Goal: Check status: Check status

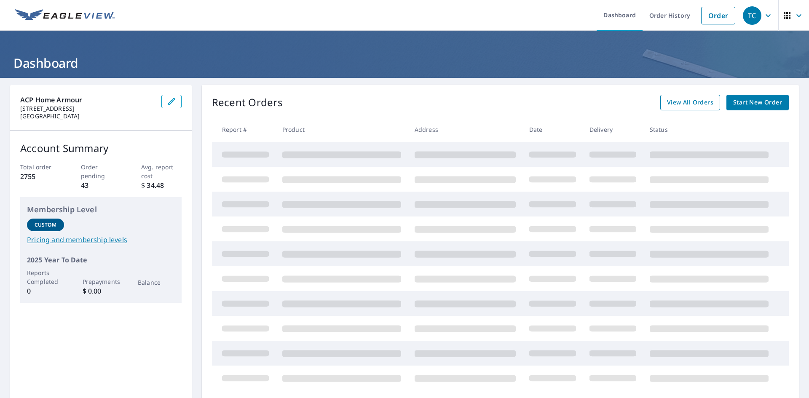
click at [688, 105] on span "View All Orders" at bounding box center [690, 102] width 46 height 11
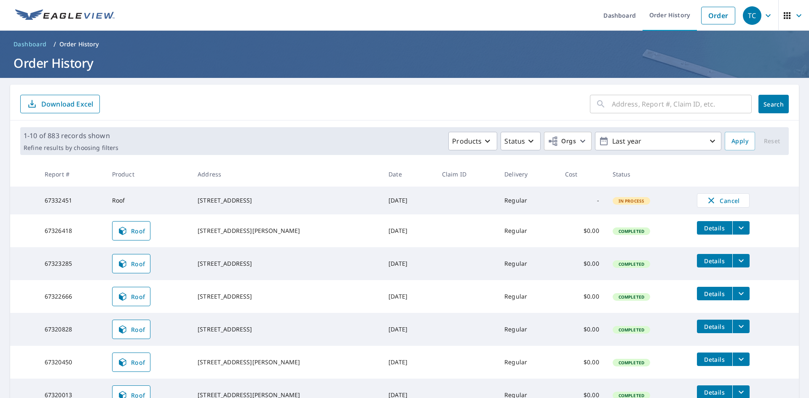
click at [635, 105] on input "text" at bounding box center [682, 104] width 140 height 24
type input "5556"
click button "Search" at bounding box center [774, 104] width 30 height 19
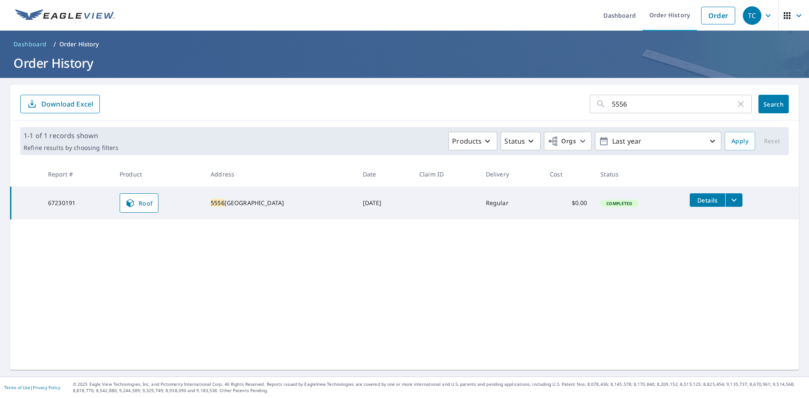
click at [620, 105] on input "5556" at bounding box center [674, 104] width 124 height 24
paste input "[STREET_ADDRESS][PERSON_NAME]"
type input "[STREET_ADDRESS][PERSON_NAME]"
click at [768, 104] on span "Search" at bounding box center [773, 104] width 17 height 8
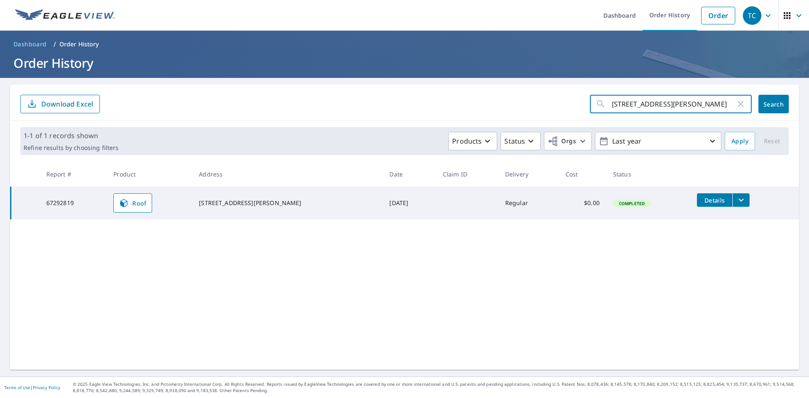
click at [628, 106] on input "[STREET_ADDRESS][PERSON_NAME]" at bounding box center [674, 104] width 124 height 24
paste input "[STREET_ADDRESS][PERSON_NAME]"
type input "[STREET_ADDRESS][PERSON_NAME]"
click at [765, 106] on span "Search" at bounding box center [773, 104] width 17 height 8
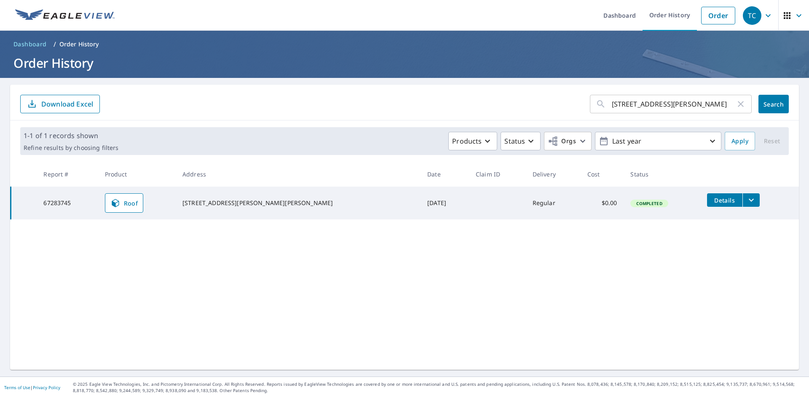
click at [650, 104] on input "[STREET_ADDRESS][PERSON_NAME]" at bounding box center [674, 104] width 124 height 24
paste input "[STREET_ADDRESS][PERSON_NAME]"
type input "[STREET_ADDRESS][PERSON_NAME]"
drag, startPoint x: 765, startPoint y: 98, endPoint x: 756, endPoint y: 94, distance: 9.6
click at [765, 98] on button "Search" at bounding box center [774, 104] width 30 height 19
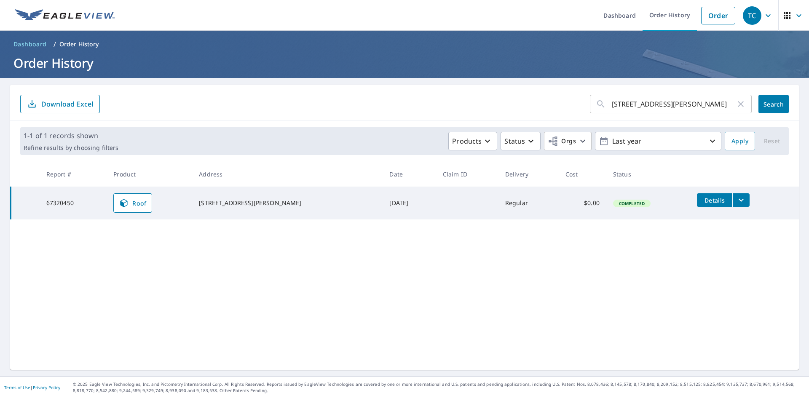
click at [632, 103] on input "[STREET_ADDRESS][PERSON_NAME]" at bounding box center [674, 104] width 124 height 24
paste input "[STREET_ADDRESS]"
type input "[STREET_ADDRESS]"
click at [765, 105] on span "Search" at bounding box center [773, 104] width 17 height 8
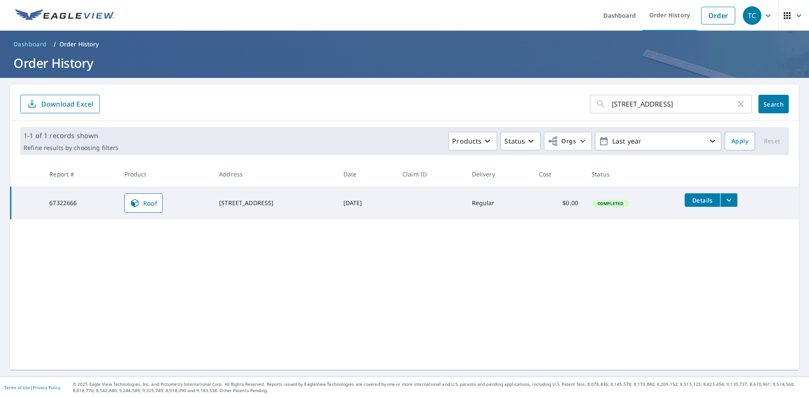
click at [645, 107] on input "[STREET_ADDRESS]" at bounding box center [674, 104] width 124 height 24
paste input "[STREET_ADDRESS]"
type input "[STREET_ADDRESS]"
click at [765, 102] on span "Search" at bounding box center [773, 104] width 17 height 8
click at [650, 103] on input "[STREET_ADDRESS]" at bounding box center [674, 104] width 124 height 24
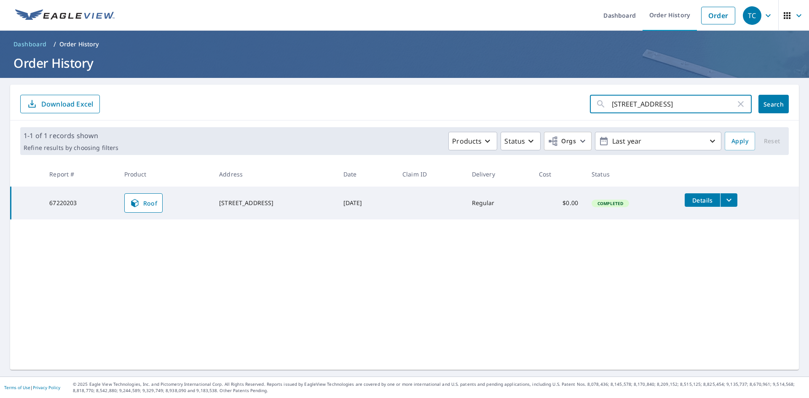
paste input "[STREET_ADDRESS][PERSON_NAME]"
type input "[STREET_ADDRESS][PERSON_NAME]"
click at [778, 100] on button "Search" at bounding box center [774, 104] width 30 height 19
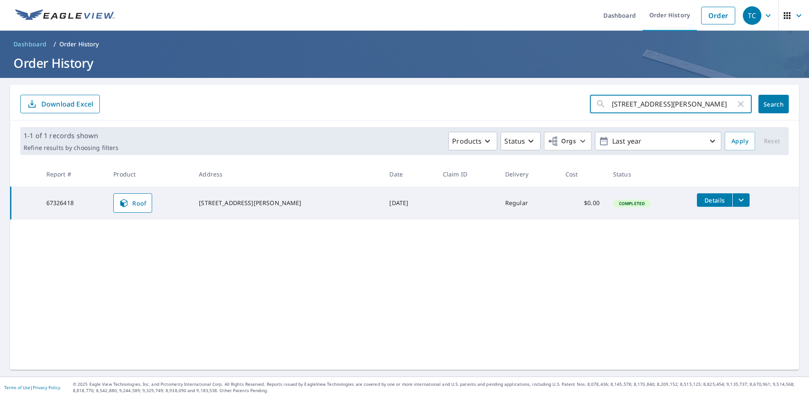
click at [645, 107] on input "[STREET_ADDRESS][PERSON_NAME]" at bounding box center [674, 104] width 124 height 24
paste input "[STREET_ADDRESS]"
type input "[STREET_ADDRESS]"
click button "Search" at bounding box center [774, 104] width 30 height 19
